Goal: Check status: Check status

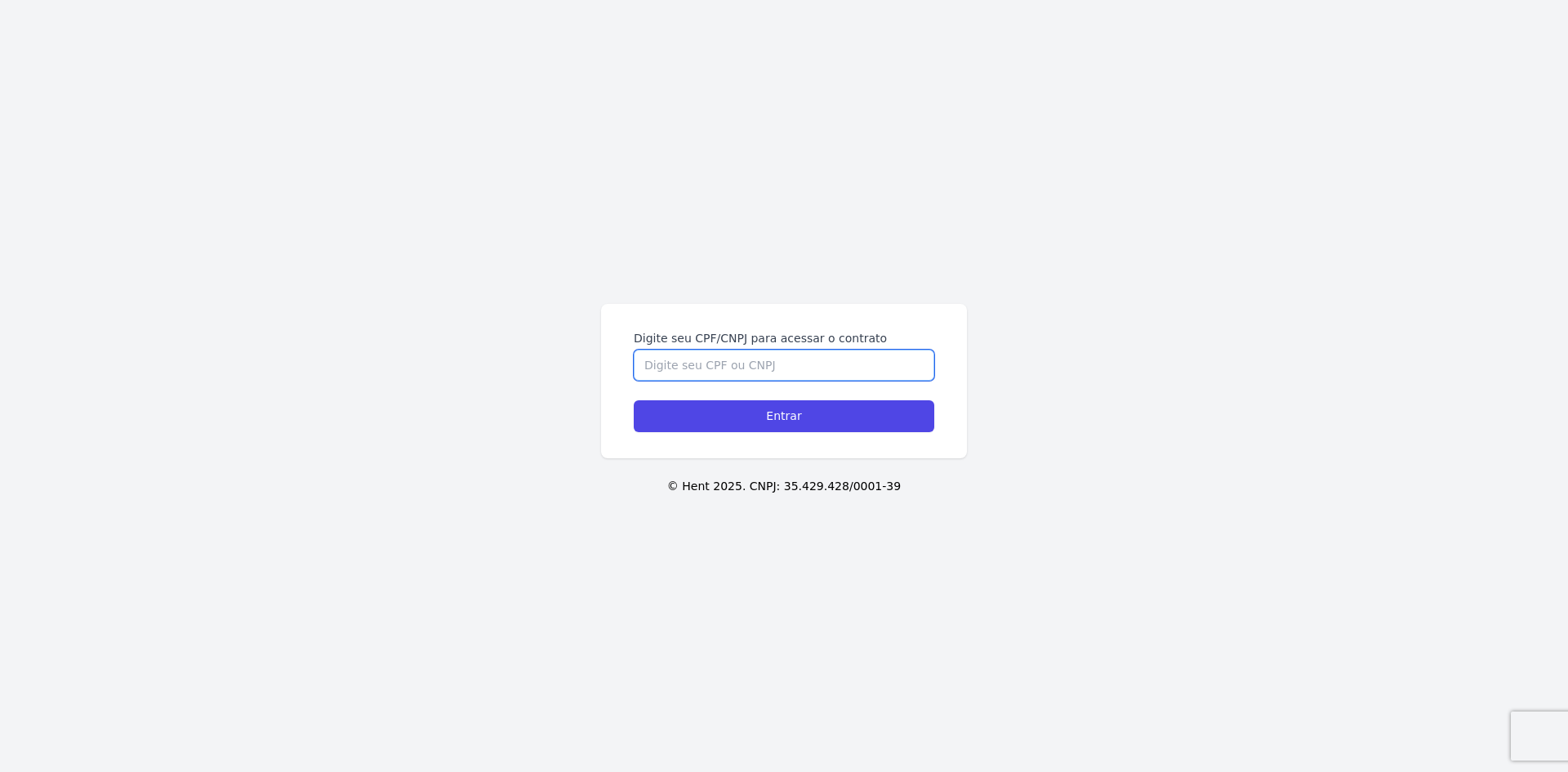
click at [764, 367] on input "Digite seu CPF/CNPJ para acessar o contrato" at bounding box center [784, 365] width 301 height 31
type input "08811752426"
click at [634, 400] on input "Entrar" at bounding box center [784, 416] width 301 height 32
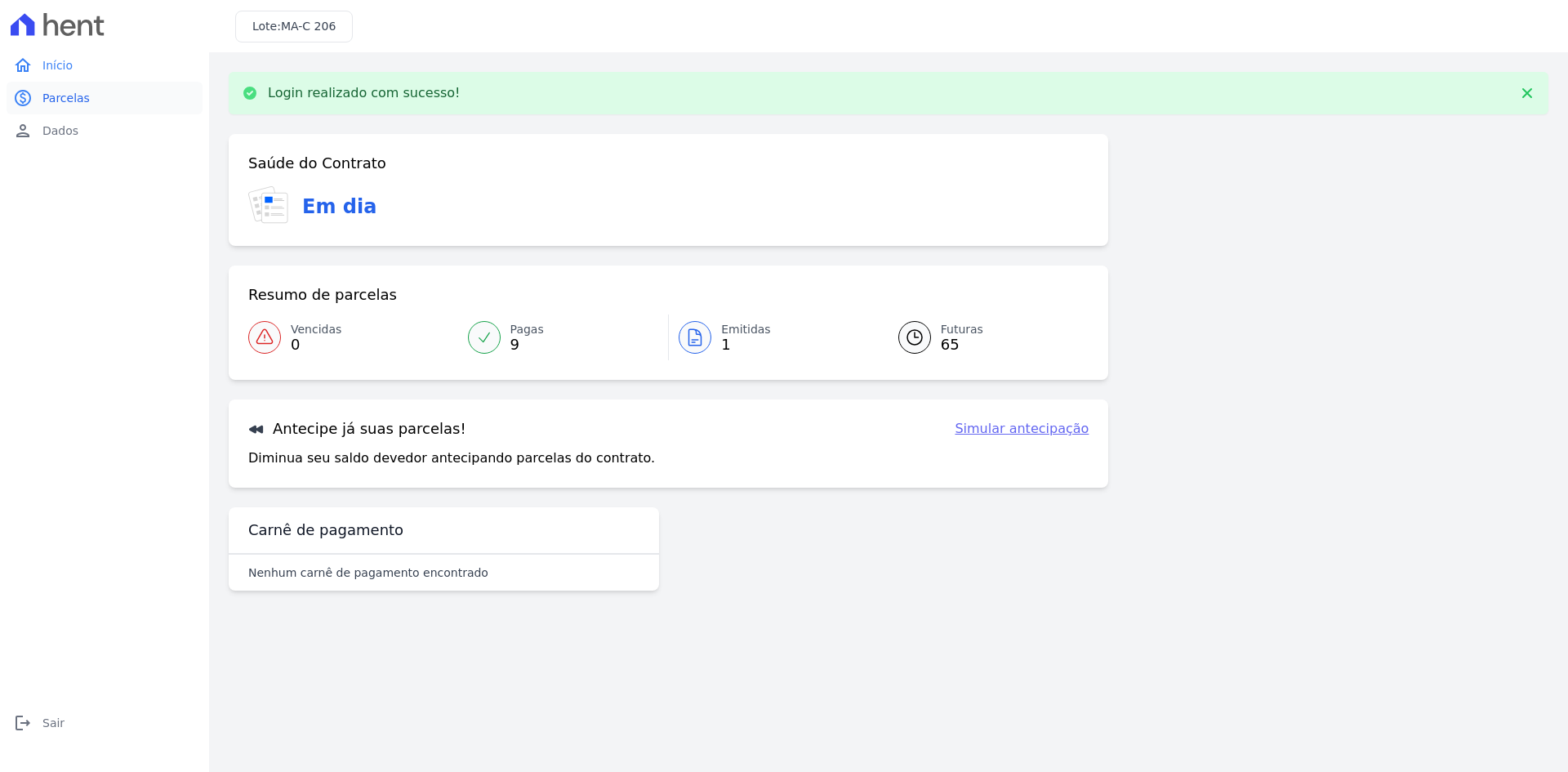
click at [57, 93] on span "Parcelas" at bounding box center [66, 98] width 48 height 17
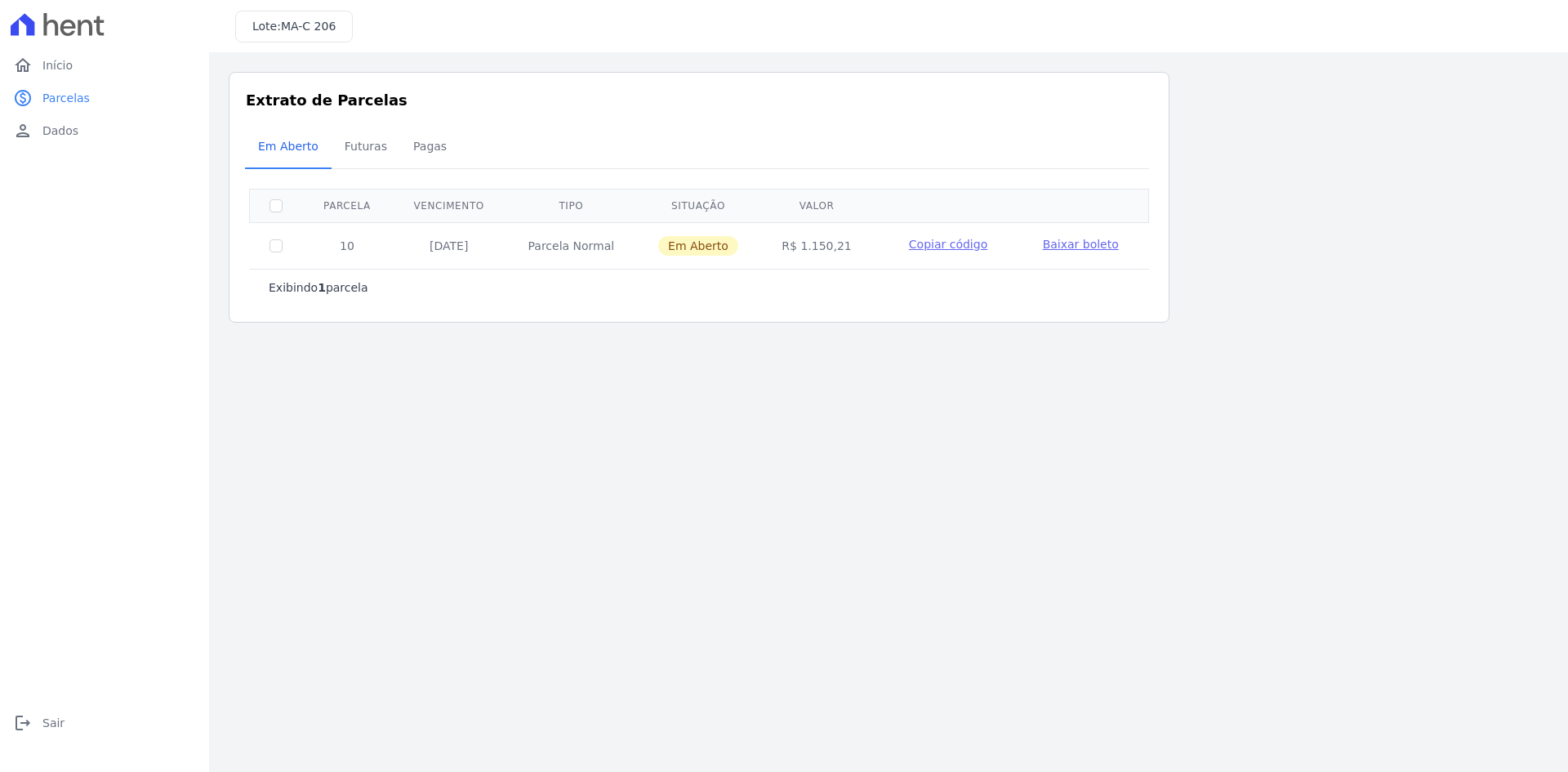
click at [1089, 241] on span "Baixar boleto" at bounding box center [1081, 244] width 76 height 13
click at [366, 145] on span "Futuras" at bounding box center [366, 147] width 62 height 33
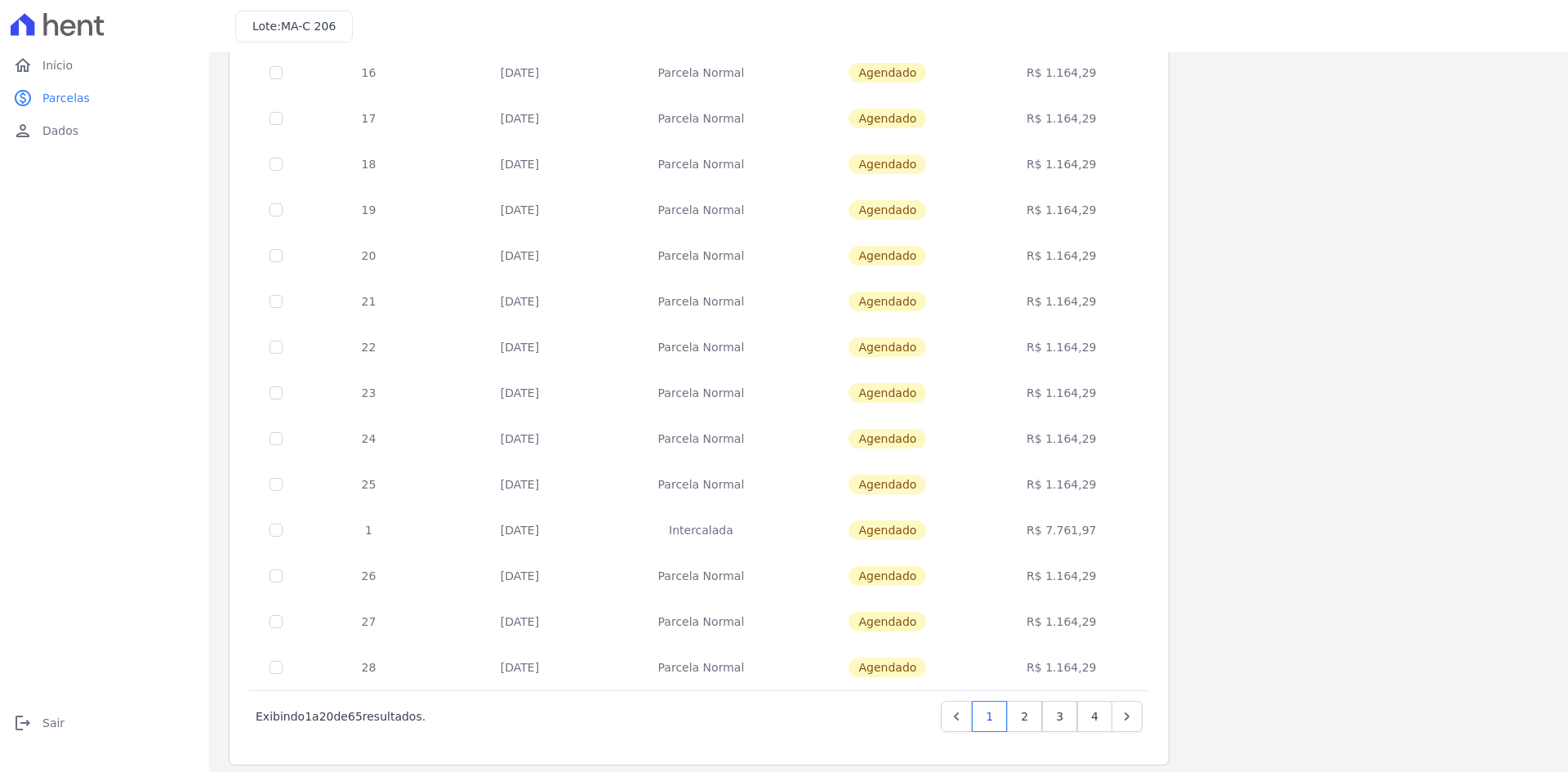
scroll to position [461, 0]
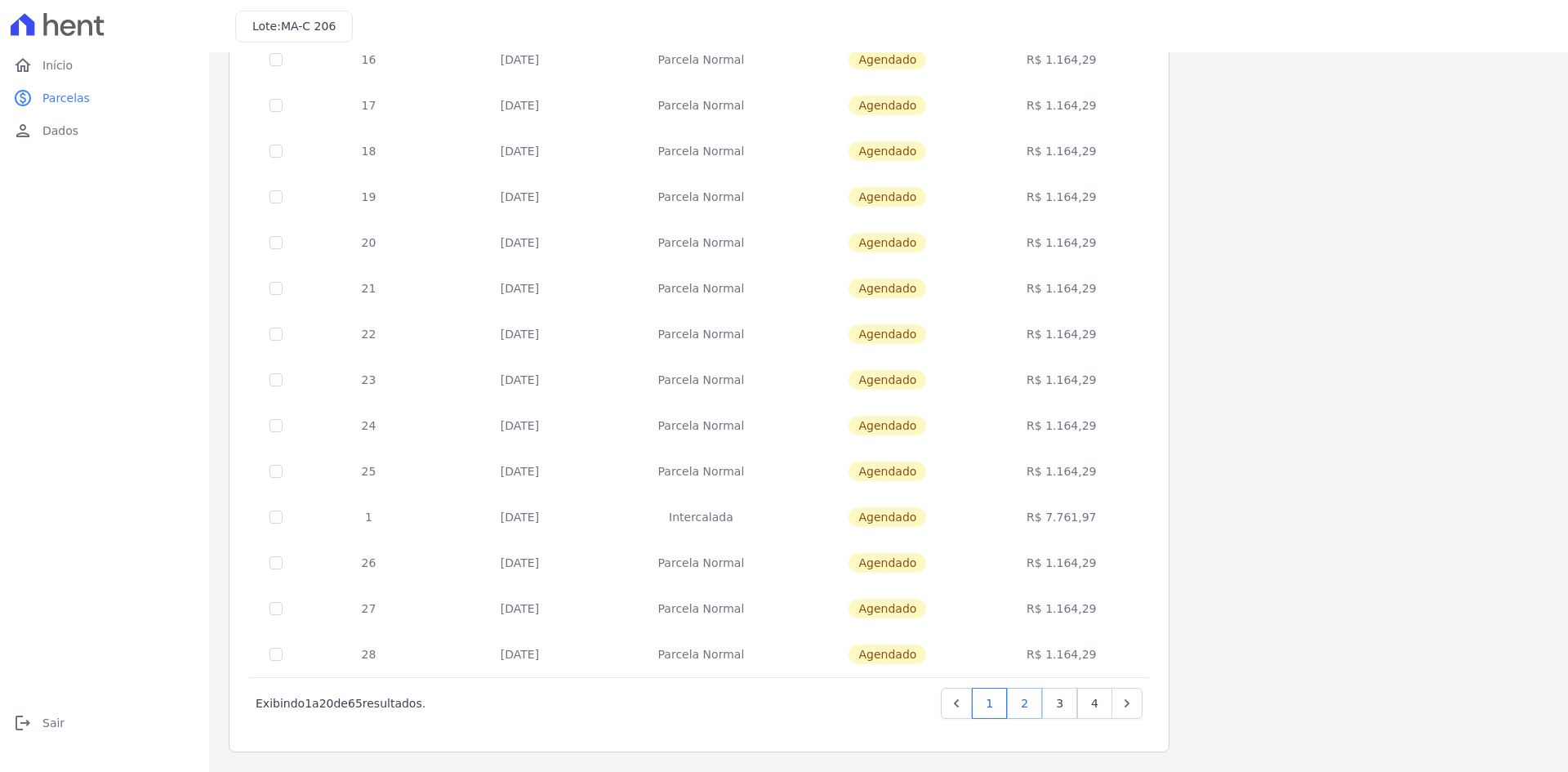
click at [1027, 708] on link "2" at bounding box center [1024, 703] width 35 height 31
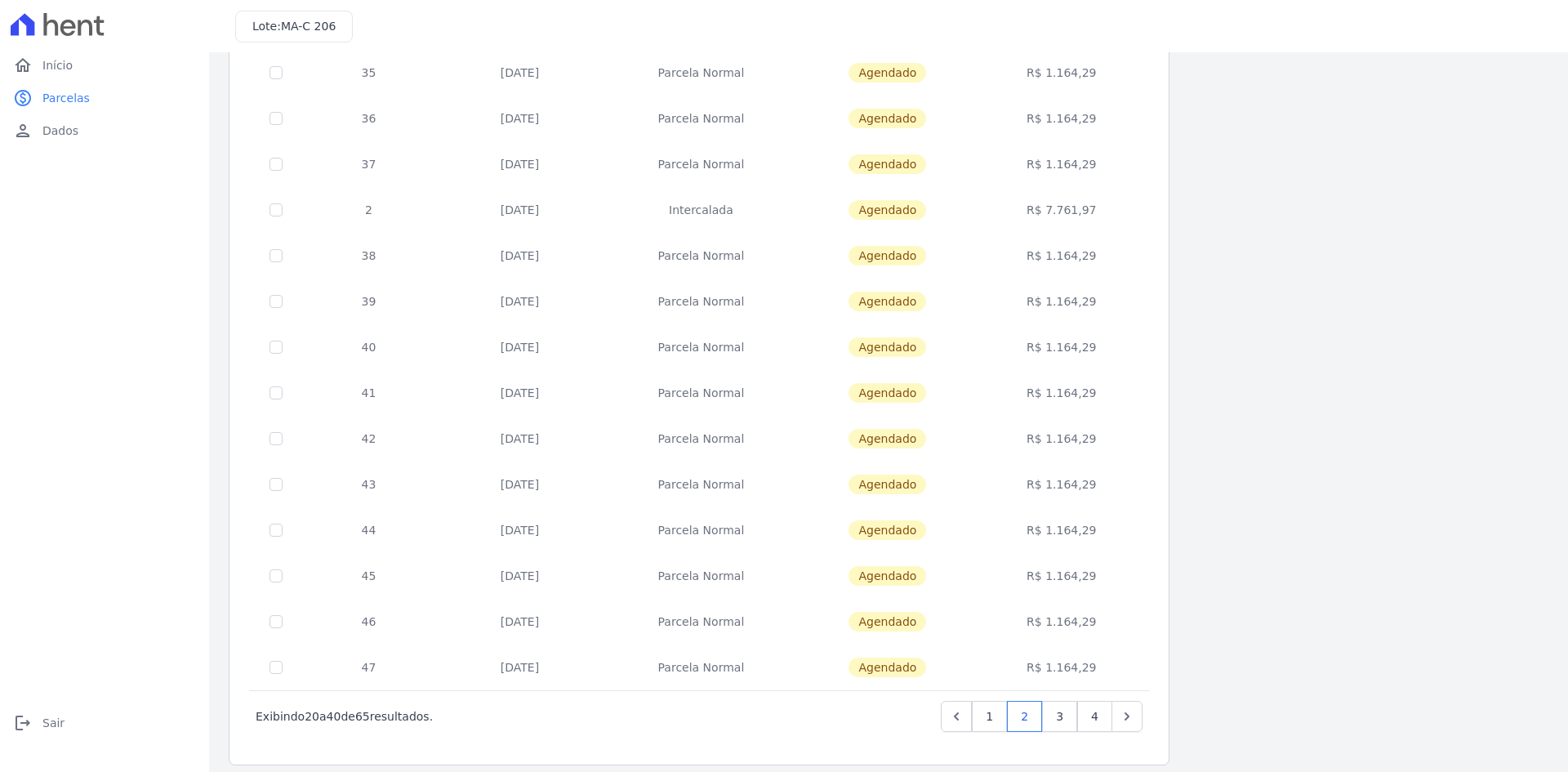
scroll to position [461, 0]
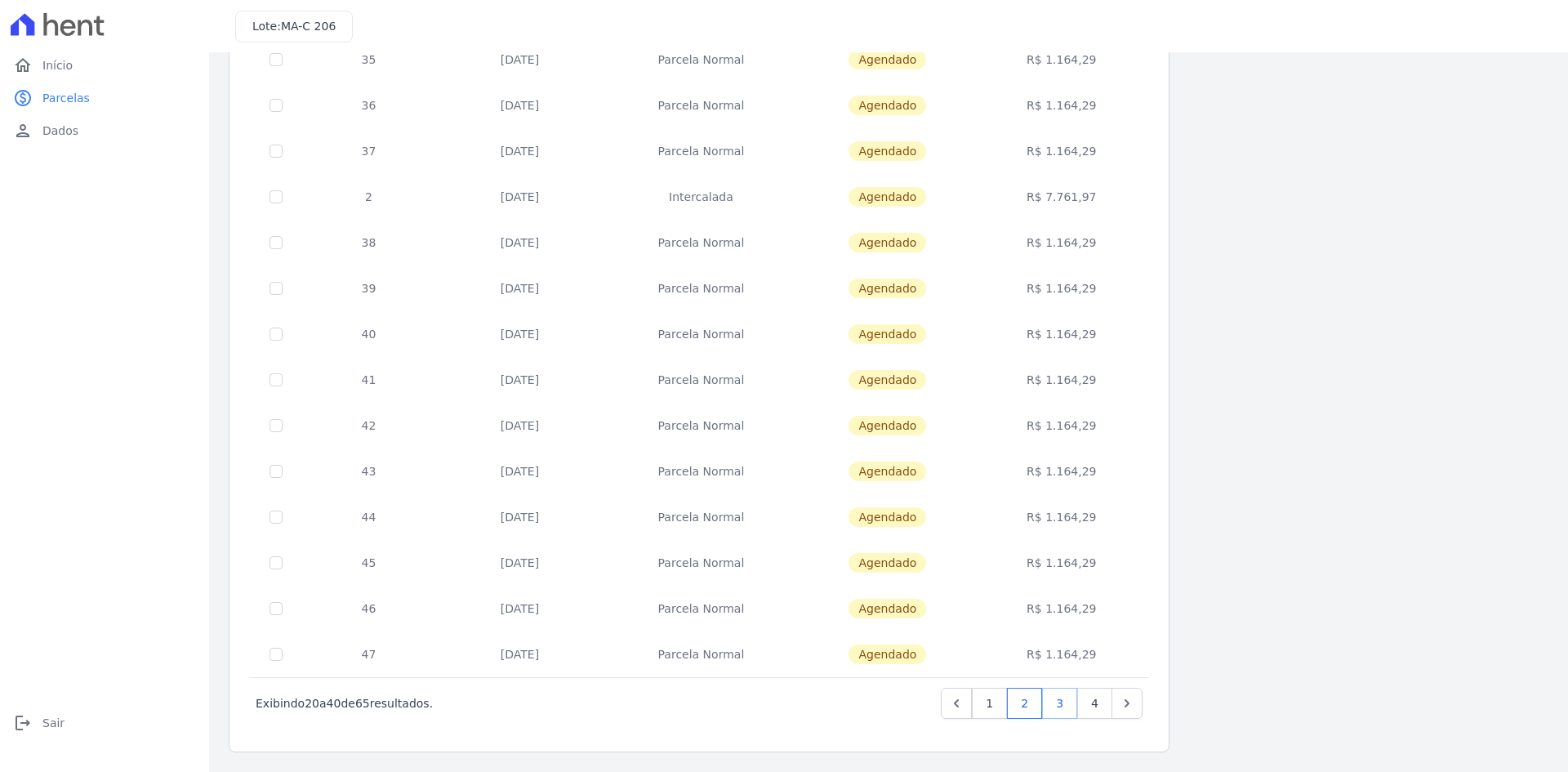
click at [1064, 697] on link "3" at bounding box center [1060, 703] width 35 height 31
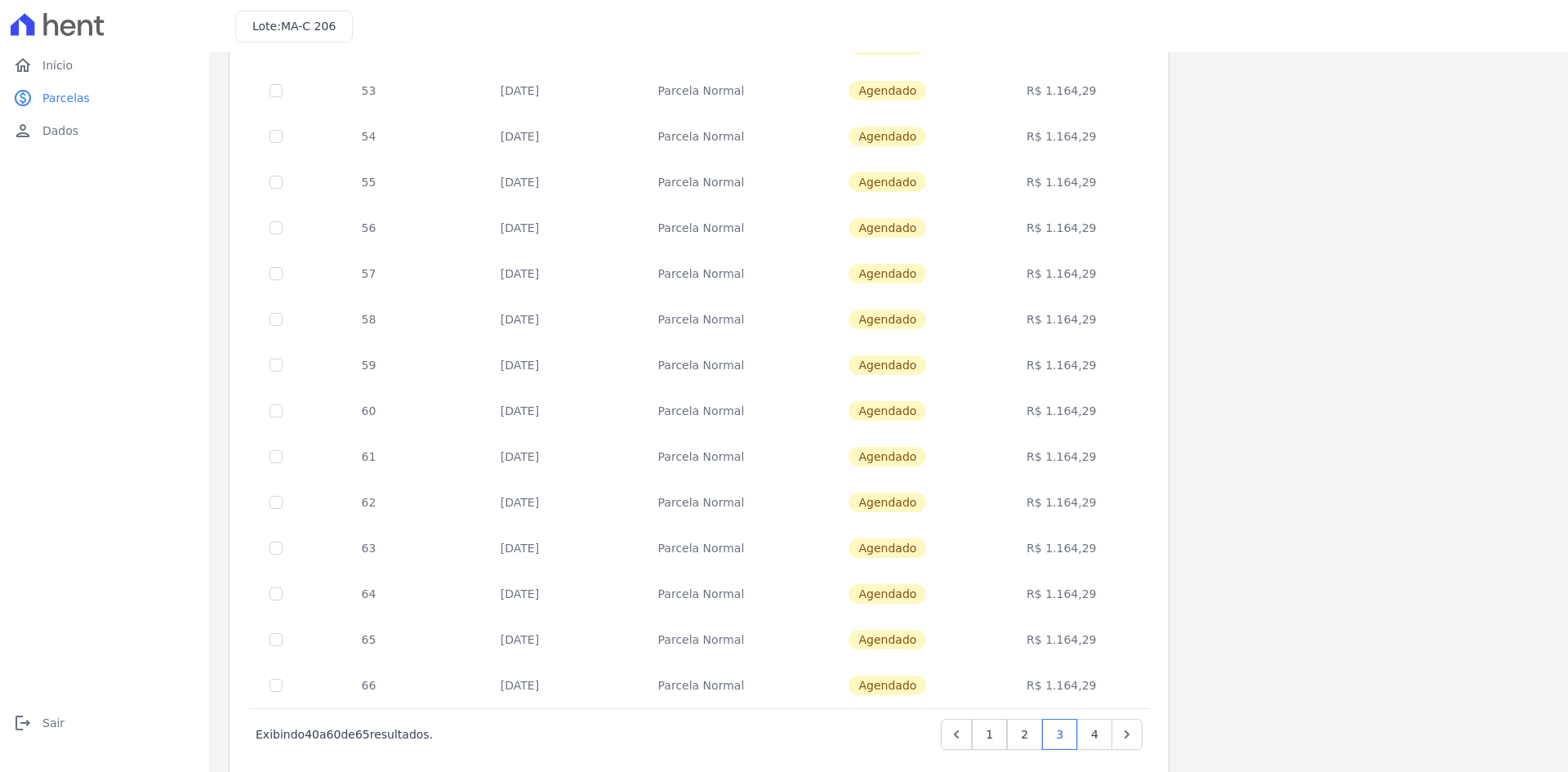
scroll to position [461, 0]
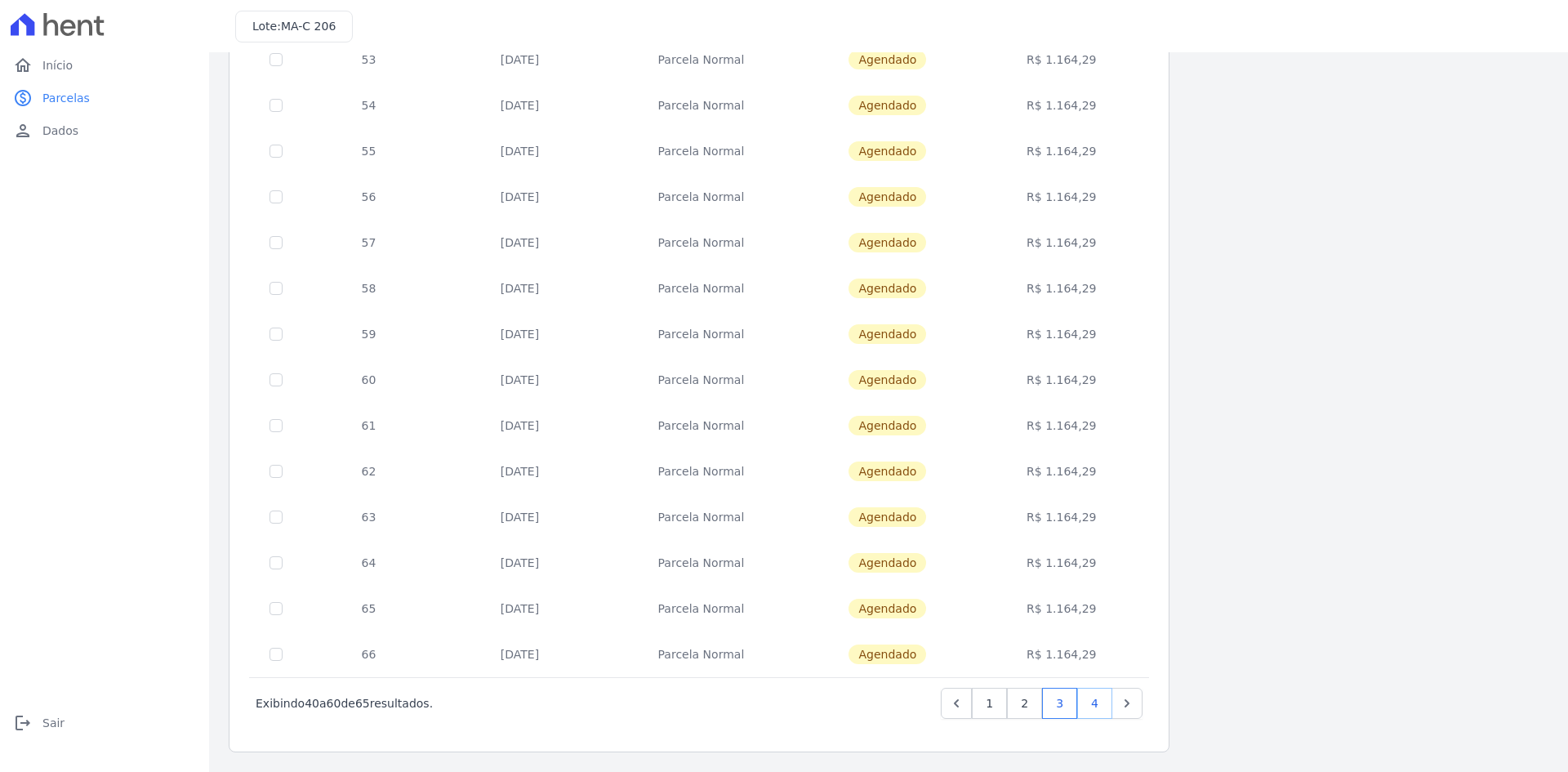
click at [1089, 705] on link "4" at bounding box center [1095, 703] width 35 height 31
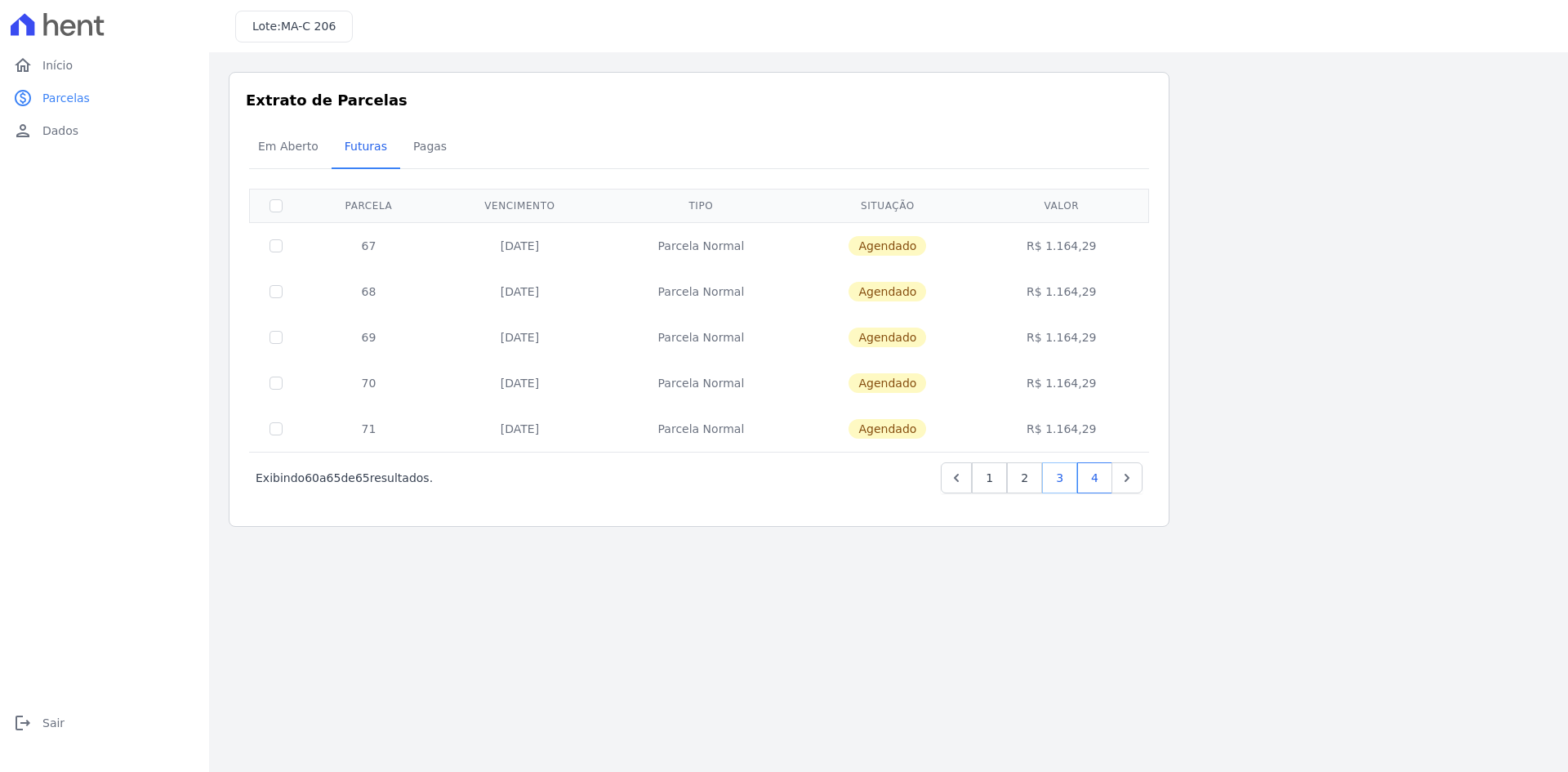
click at [1053, 487] on link "3" at bounding box center [1060, 478] width 35 height 31
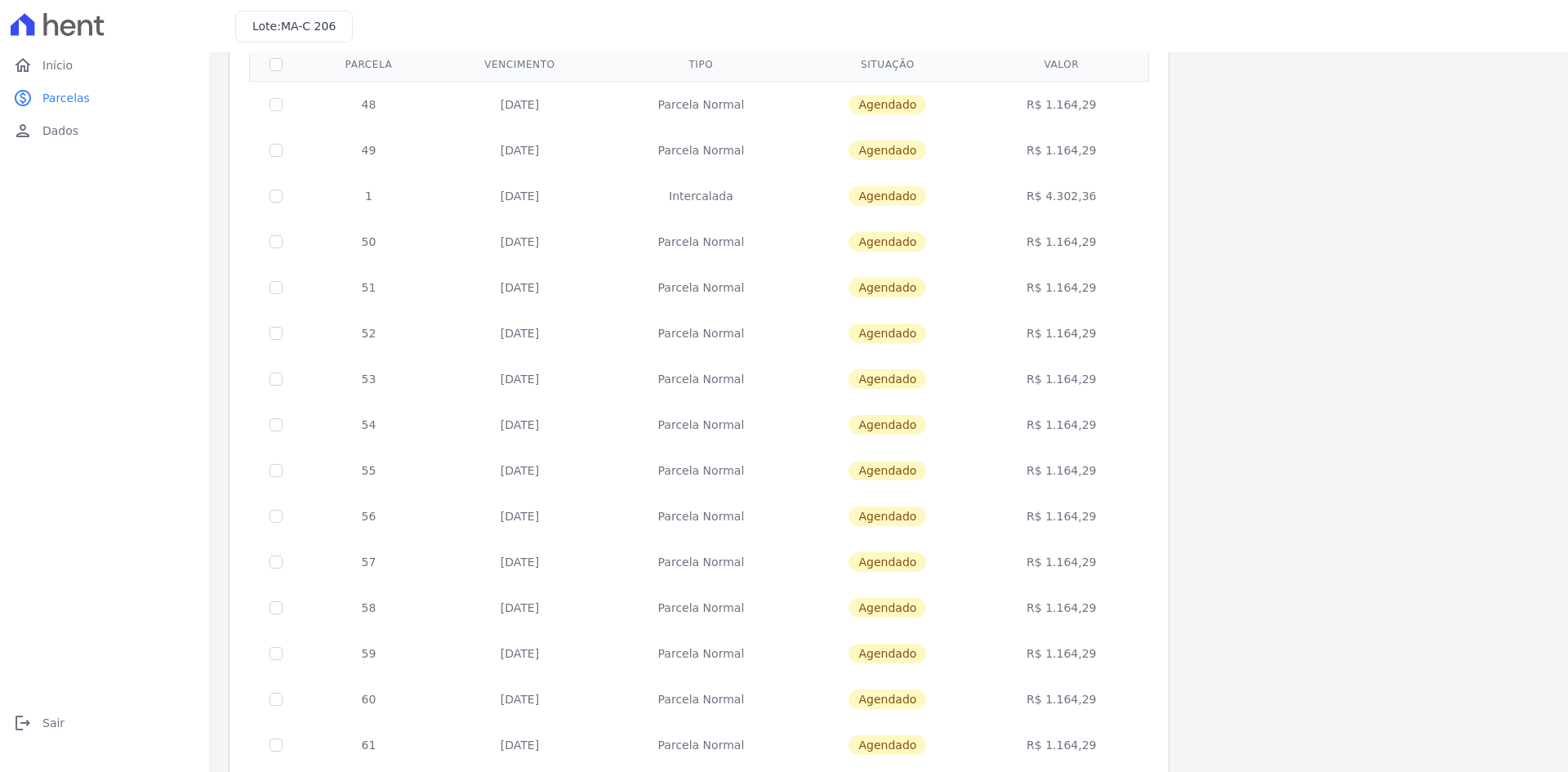
scroll to position [461, 0]
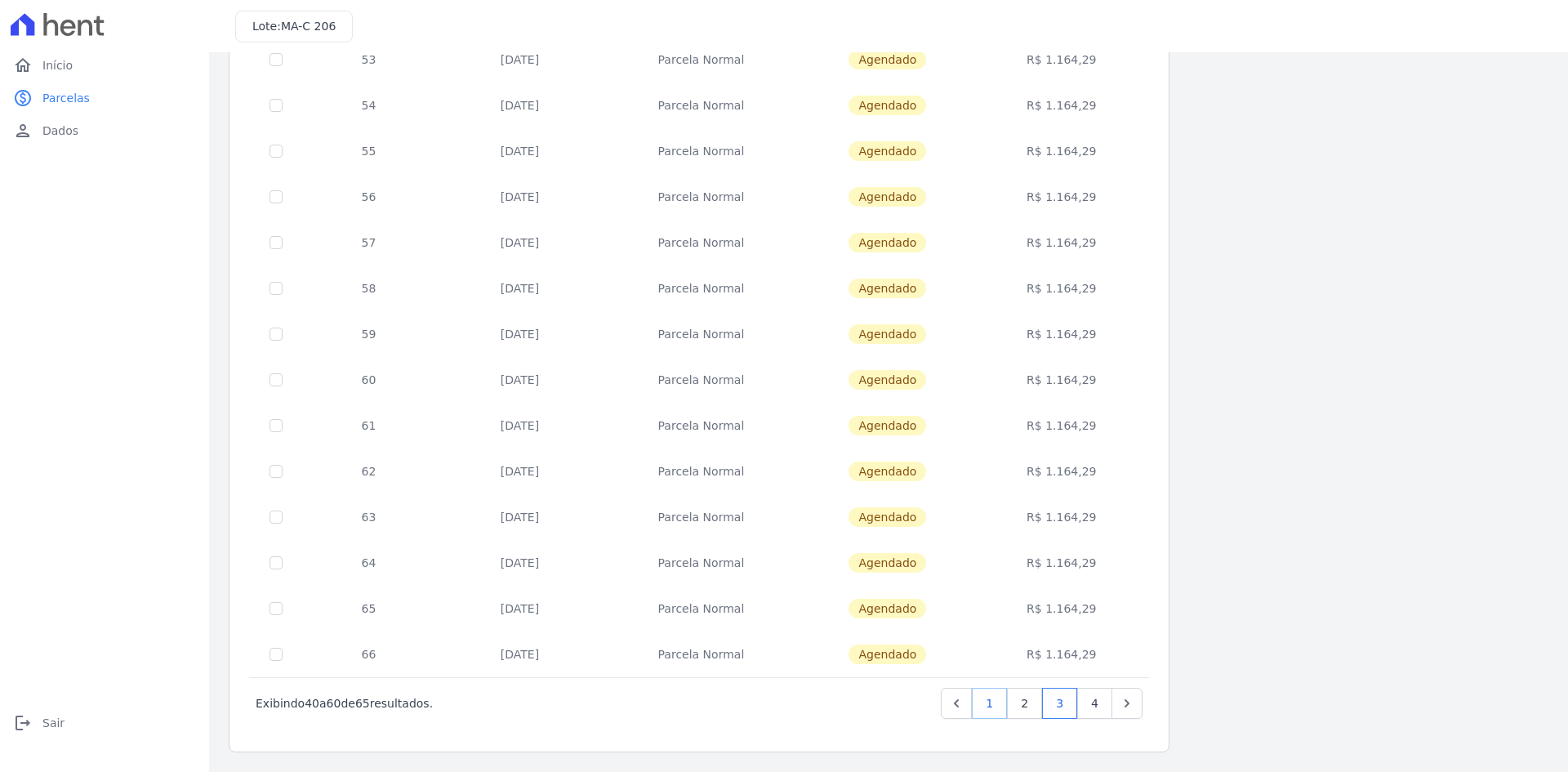
click at [989, 709] on link "1" at bounding box center [989, 703] width 35 height 31
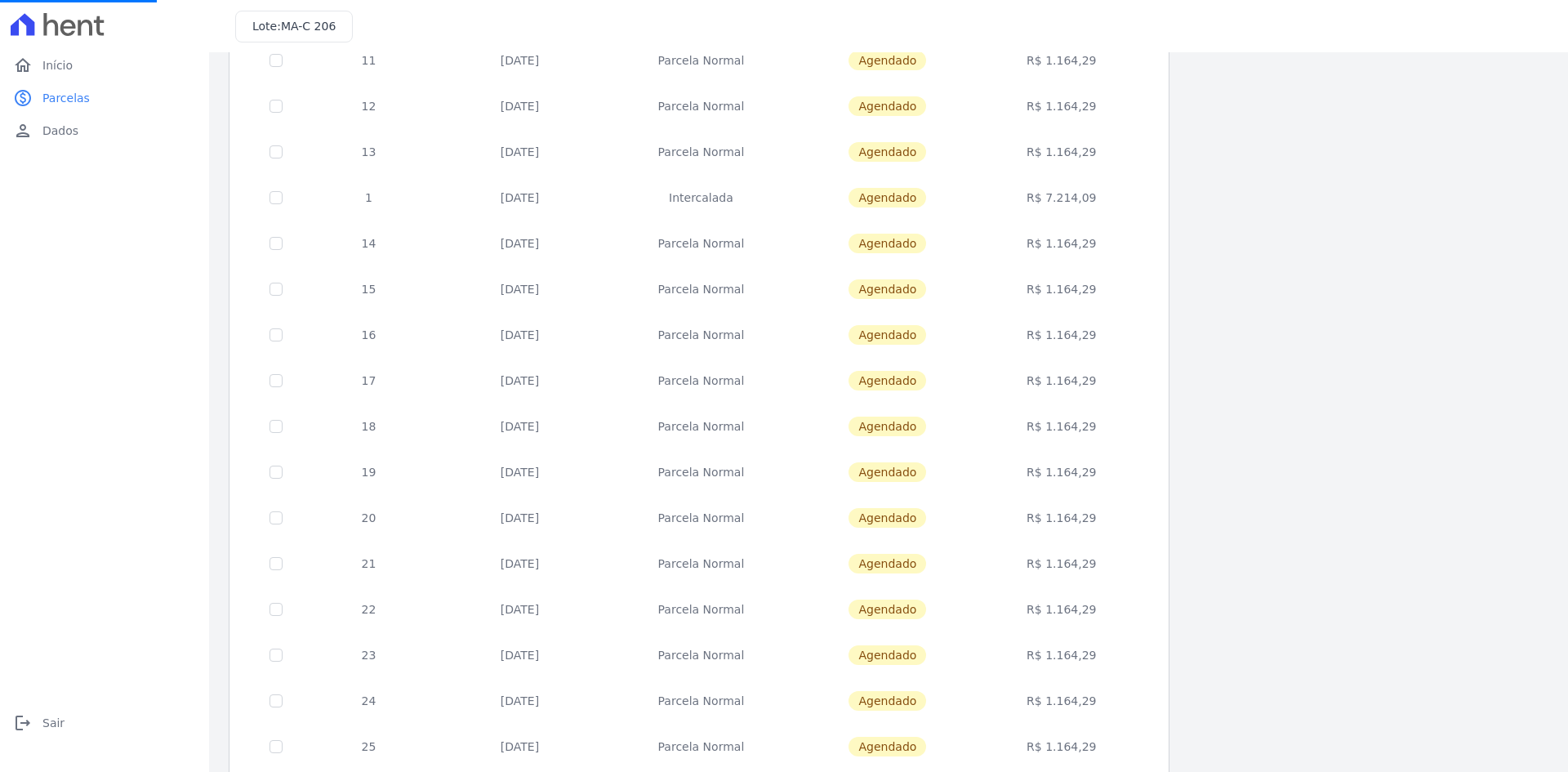
scroll to position [461, 0]
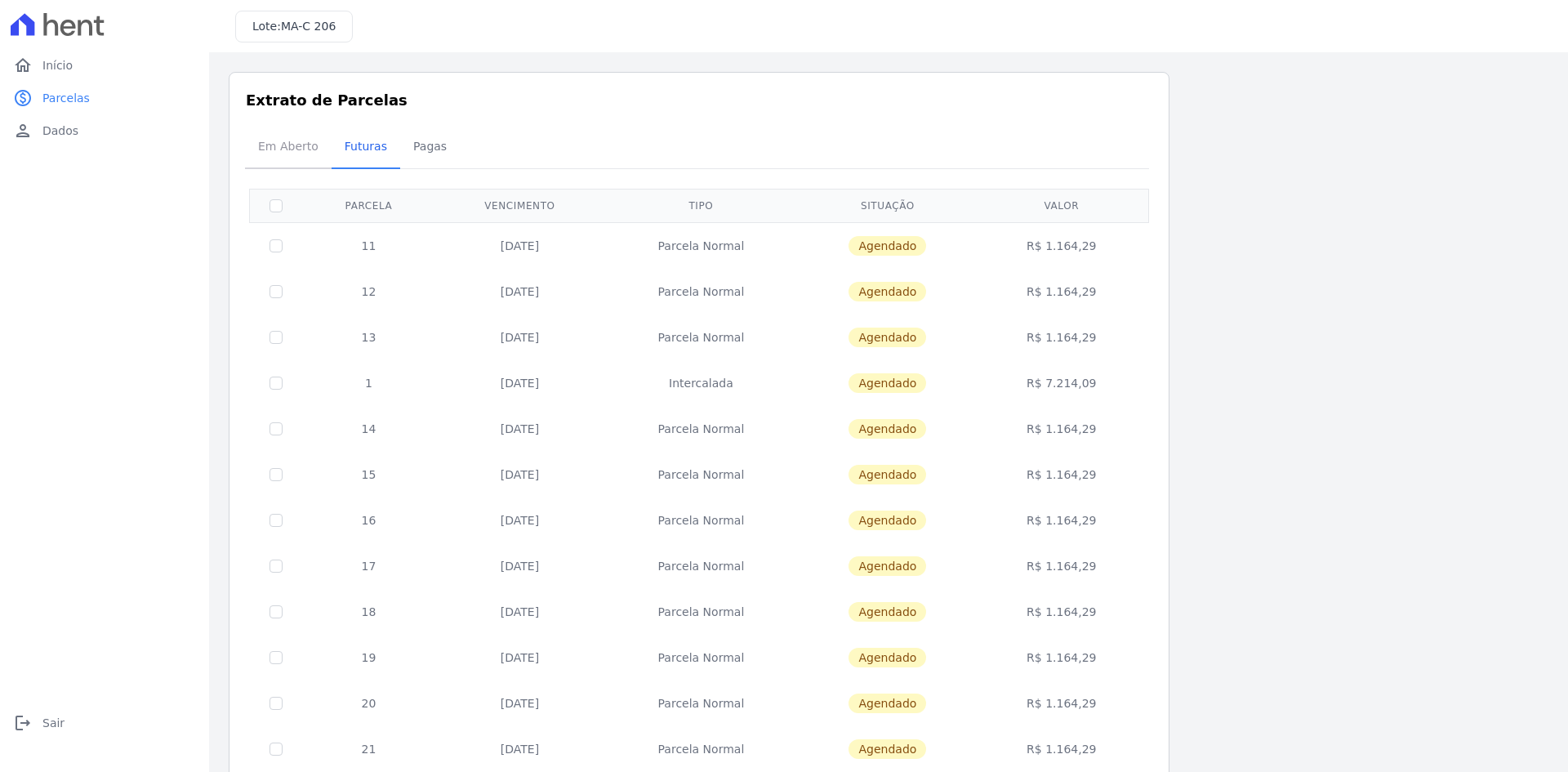
click at [294, 151] on span "Em Aberto" at bounding box center [288, 147] width 80 height 33
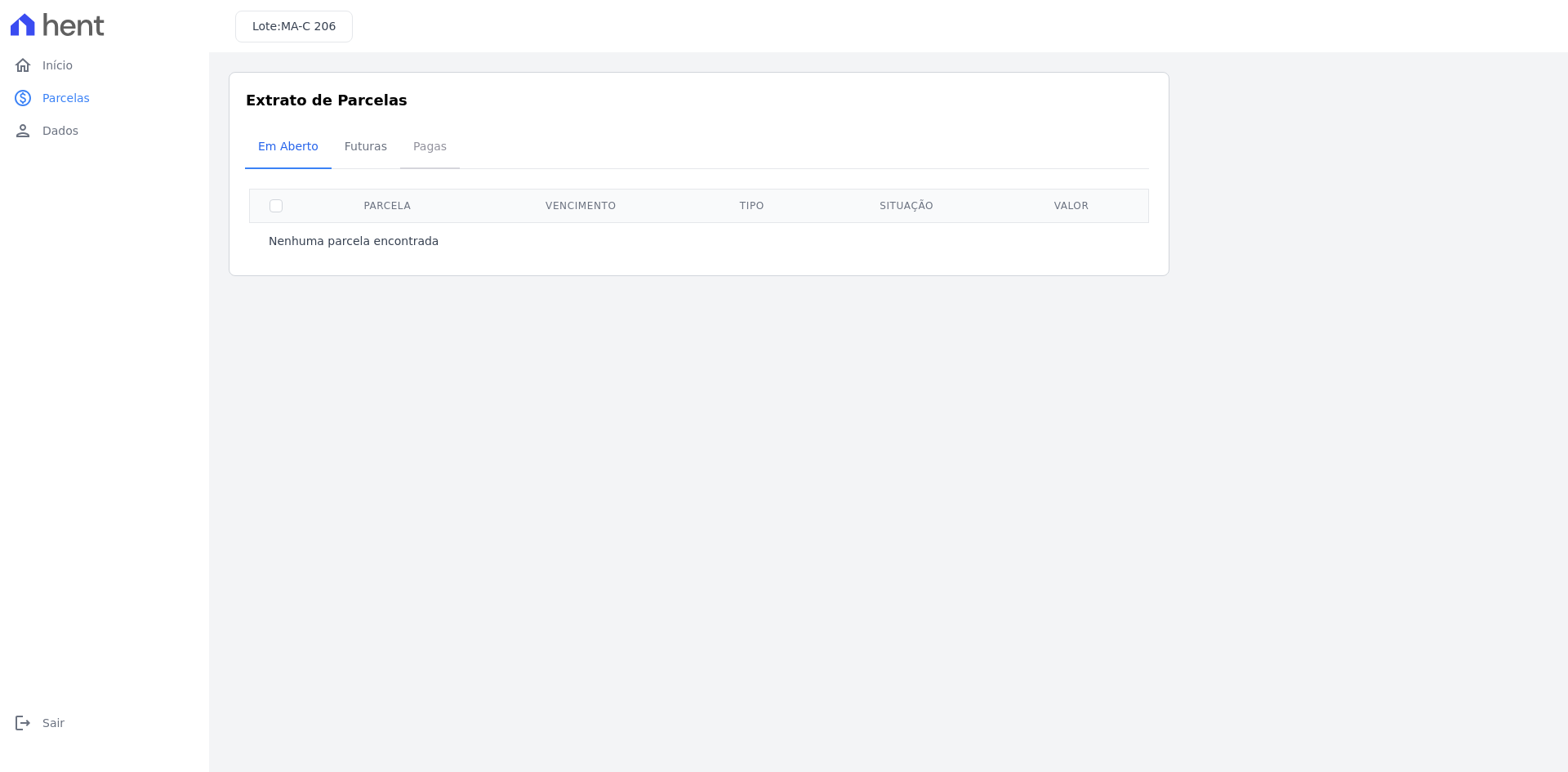
click at [400, 145] on link "Pagas" at bounding box center [429, 148] width 59 height 43
click at [362, 150] on span "Futuras" at bounding box center [366, 147] width 62 height 33
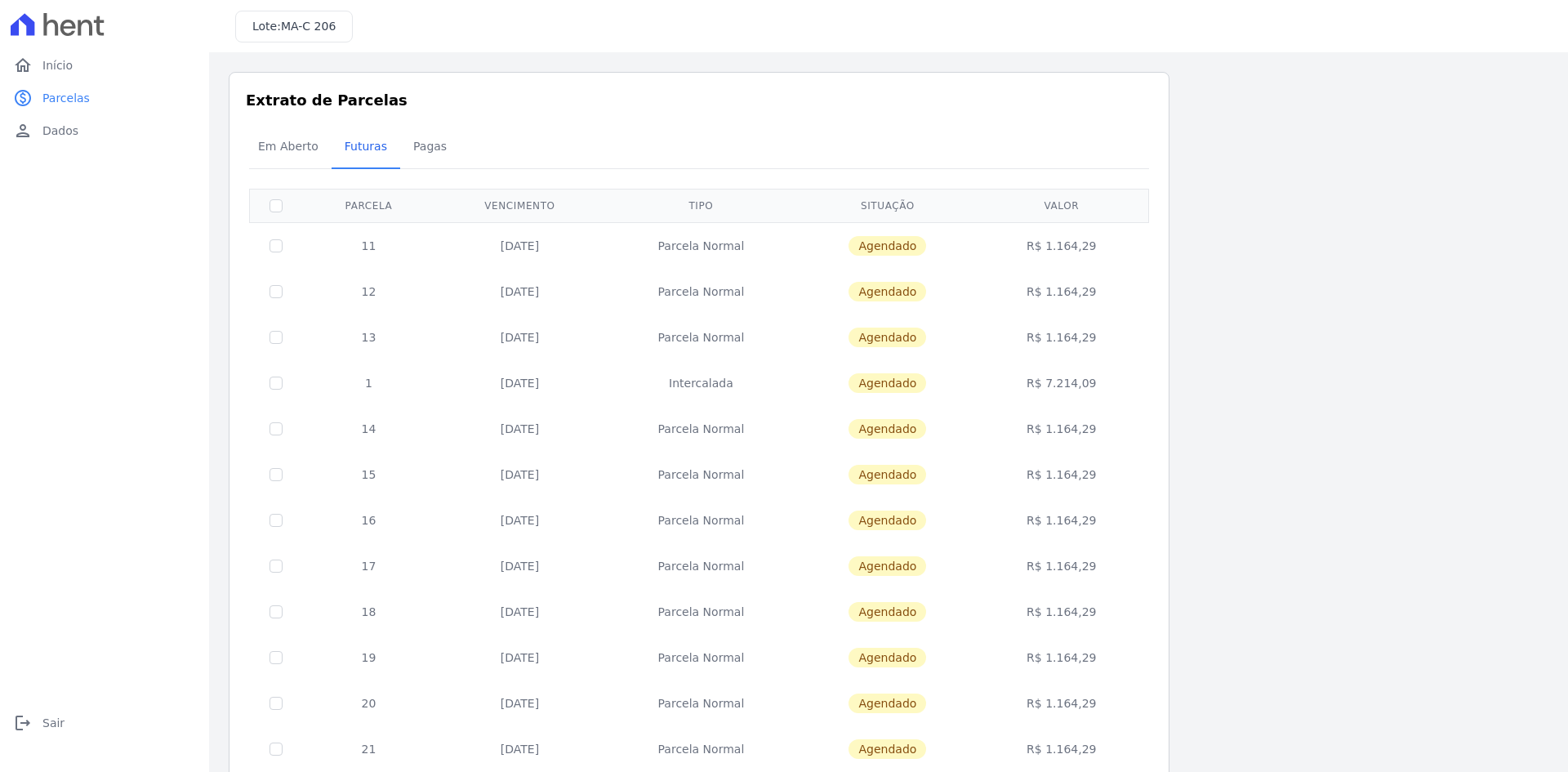
drag, startPoint x: 1032, startPoint y: 387, endPoint x: 1108, endPoint y: 388, distance: 76.0
click at [1108, 388] on td "R$ 7.214,09" at bounding box center [1061, 383] width 168 height 46
copy td "R$ 7.214,09"
